Goal: Navigation & Orientation: Go to known website

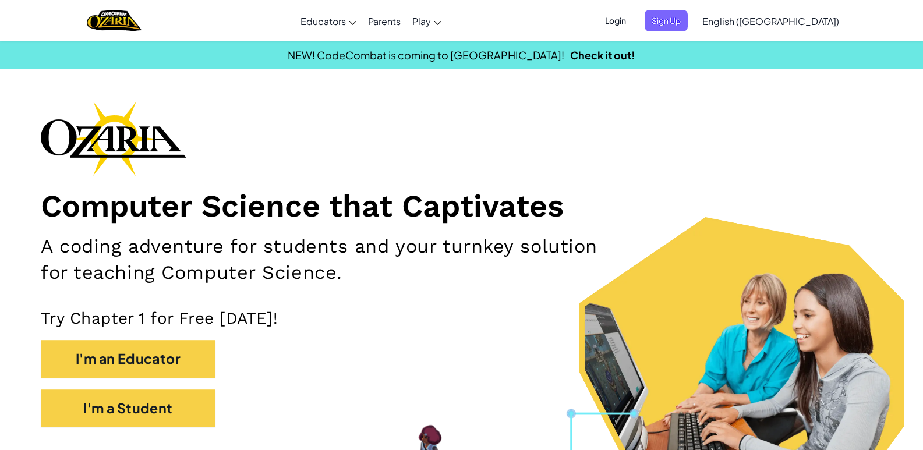
click at [633, 25] on span "Login" at bounding box center [615, 21] width 35 height 22
